Goal: Find specific page/section

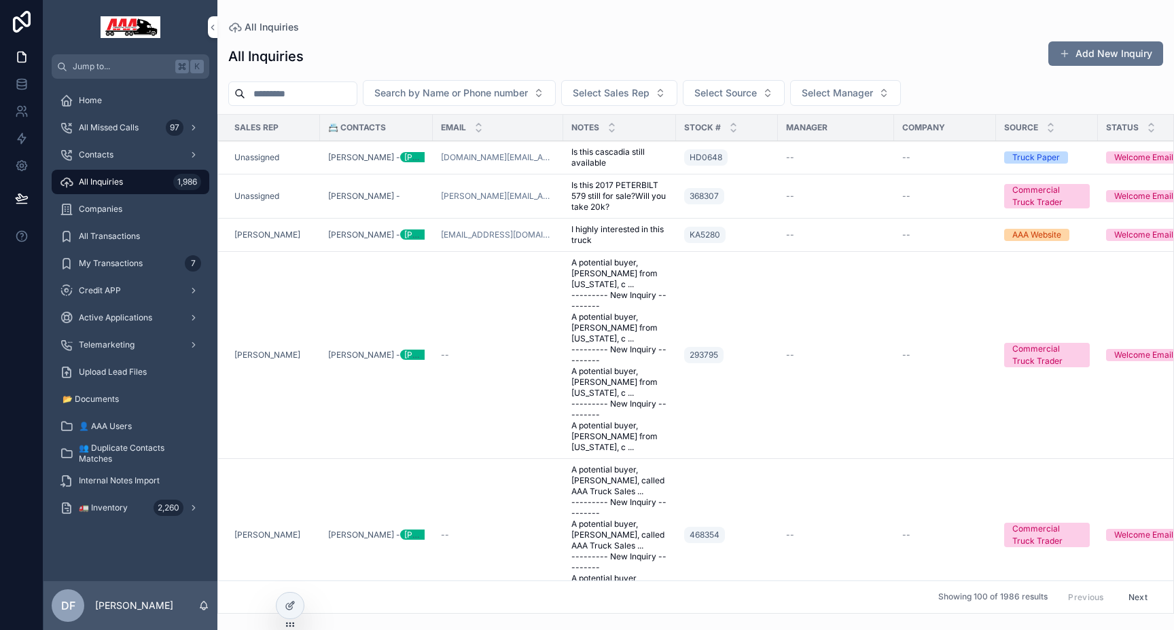
click at [251, 350] on span "[PERSON_NAME]" at bounding box center [267, 355] width 66 height 11
